Goal: Task Accomplishment & Management: Use online tool/utility

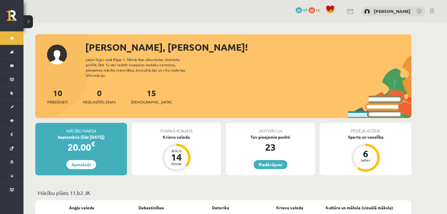
scroll to position [435, 0]
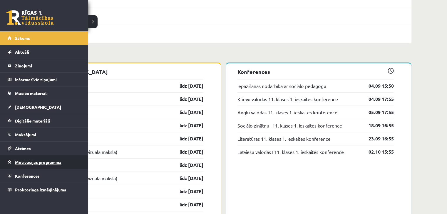
click at [43, 162] on span "Motivācijas programma" at bounding box center [38, 162] width 46 height 5
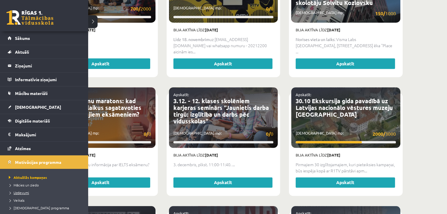
click at [20, 191] on span "Uzdevumi" at bounding box center [18, 193] width 22 height 5
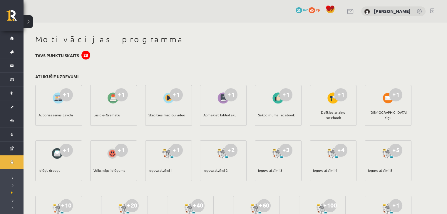
click at [62, 108] on div "Autorizēšanās Eskolā" at bounding box center [55, 115] width 34 height 21
click at [112, 104] on div at bounding box center [113, 98] width 17 height 14
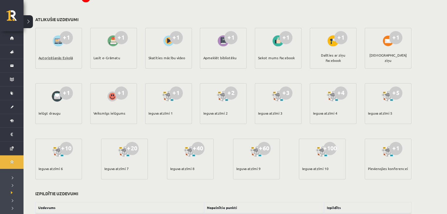
scroll to position [115, 0]
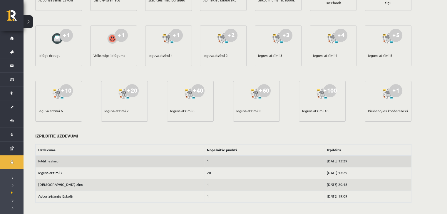
click at [70, 160] on td "Pildīt ieskaiti" at bounding box center [120, 162] width 169 height 12
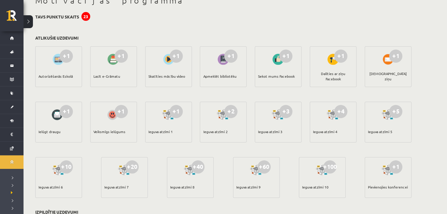
scroll to position [0, 0]
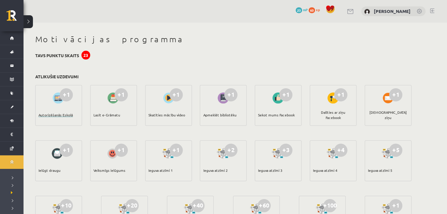
click at [68, 115] on div "Autorizēšanās Eskolā" at bounding box center [55, 115] width 34 height 21
click at [303, 11] on span "mP" at bounding box center [305, 9] width 5 height 5
click at [67, 115] on div "Autorizēšanās Eskolā" at bounding box center [55, 115] width 34 height 21
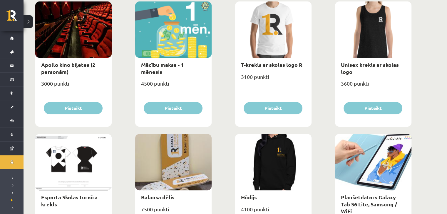
scroll to position [258, 0]
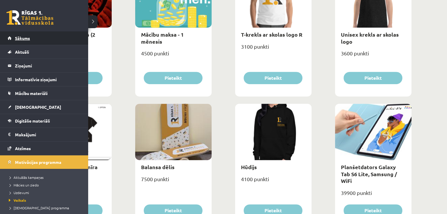
click at [29, 40] on span "Sākums" at bounding box center [22, 38] width 15 height 5
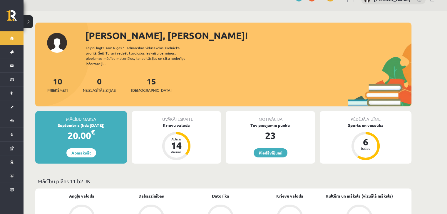
scroll to position [23, 0]
